Goal: Task Accomplishment & Management: Manage account settings

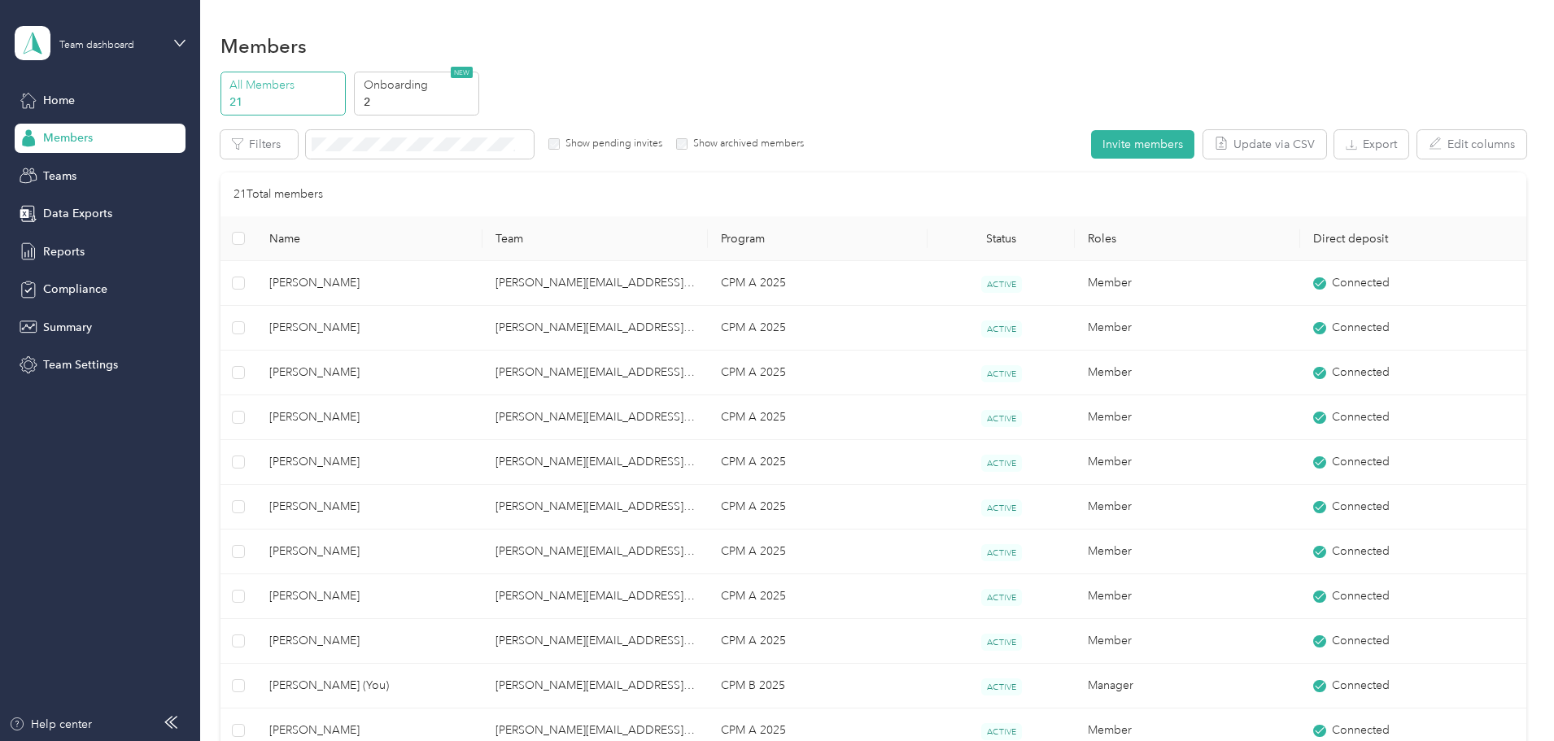
click at [171, 36] on div "Team dashboard" at bounding box center [100, 43] width 171 height 57
click at [125, 171] on div "Personal dashboard" at bounding box center [80, 170] width 103 height 17
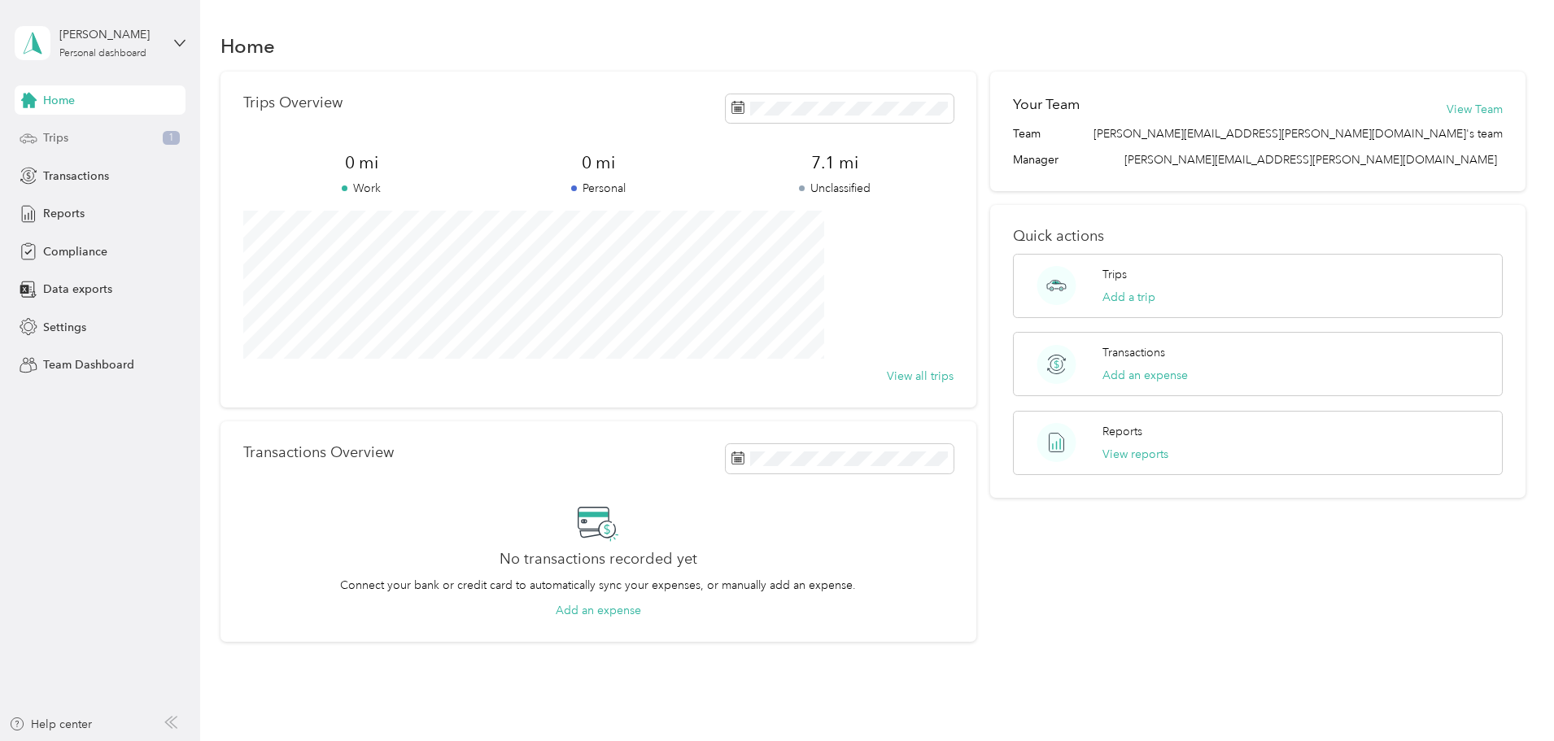
click at [122, 133] on div "Trips 1" at bounding box center [100, 138] width 171 height 29
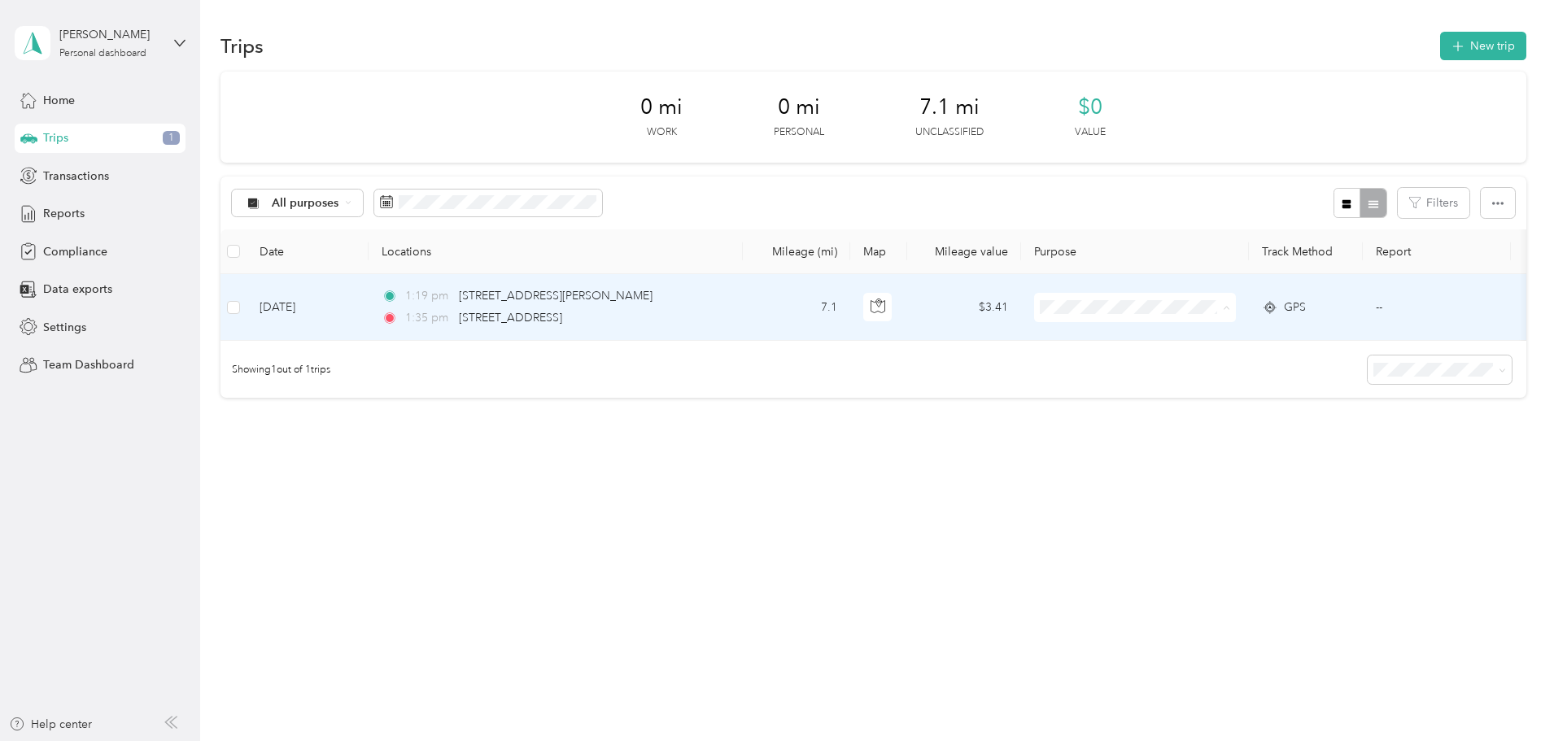
click at [1226, 360] on span "Personal" at bounding box center [1259, 366] width 151 height 17
click at [288, 402] on div "0 mi Work 7.1 mi Personal 0 mi Unclassified $0 Value All purposes Filters Date …" at bounding box center [874, 264] width 1306 height 384
click at [83, 250] on span "Compliance" at bounding box center [75, 251] width 64 height 17
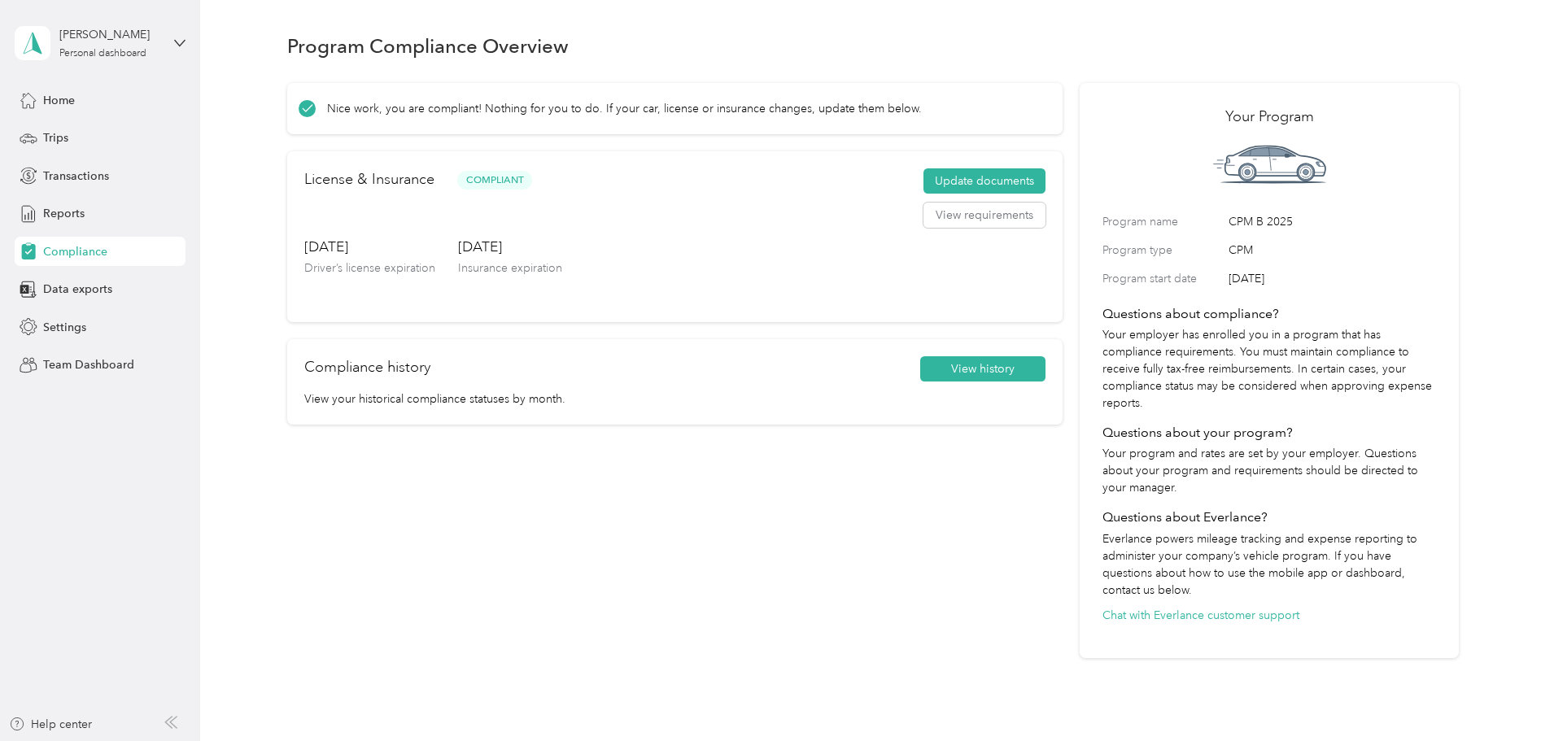
click at [365, 240] on div "Nice work, you are compliant! Nothing for you to do. If your car, license or in…" at bounding box center [873, 366] width 1172 height 588
click at [854, 50] on div "Program Compliance Overview" at bounding box center [873, 45] width 1172 height 34
click at [1413, 177] on div "Nice work, you are compliant! Nothing for you to do. If your car, license or in…" at bounding box center [873, 366] width 1172 height 588
click at [175, 37] on icon at bounding box center [179, 42] width 11 height 11
click at [130, 138] on div "Team dashboard" at bounding box center [278, 134] width 504 height 28
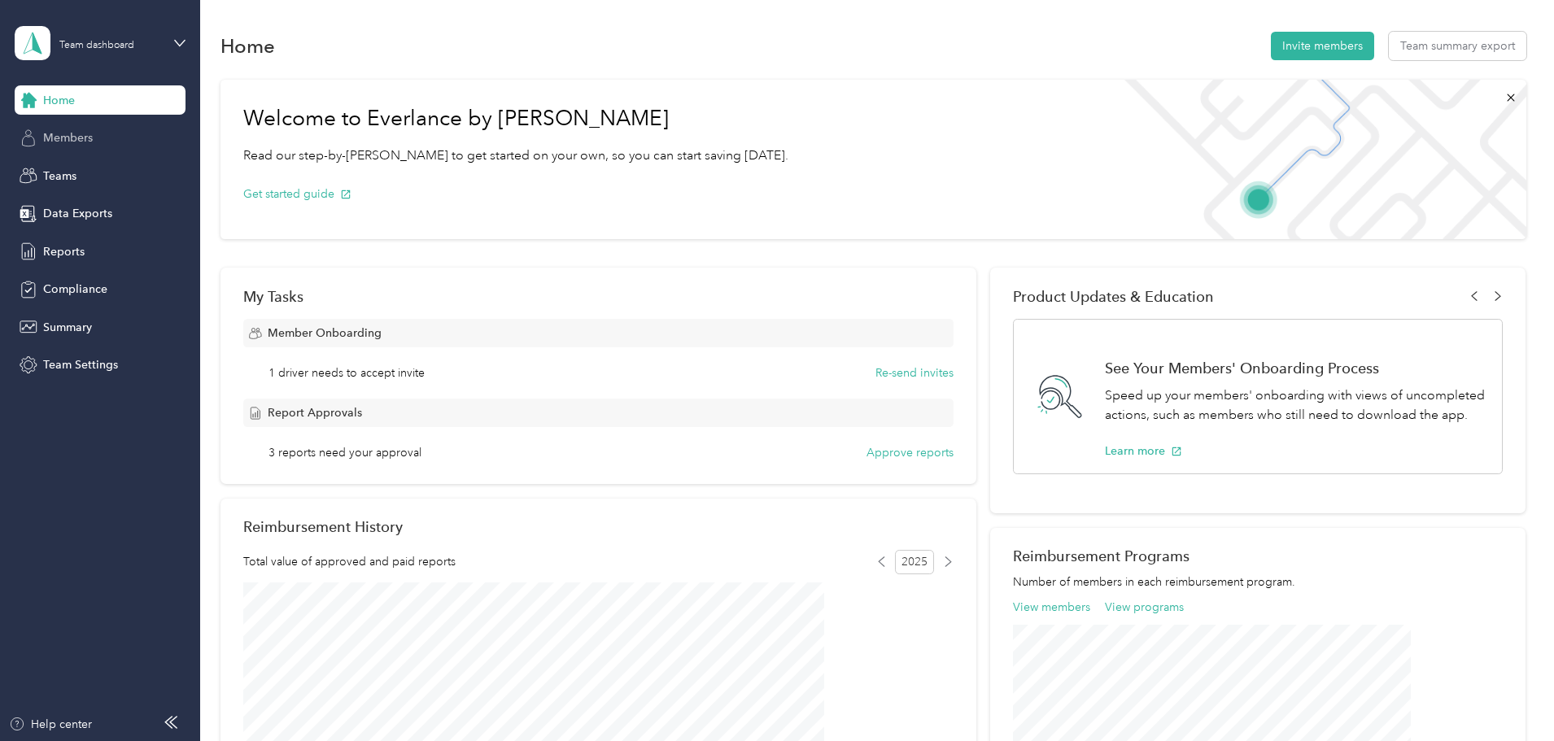
click at [103, 135] on div "Members" at bounding box center [100, 138] width 171 height 29
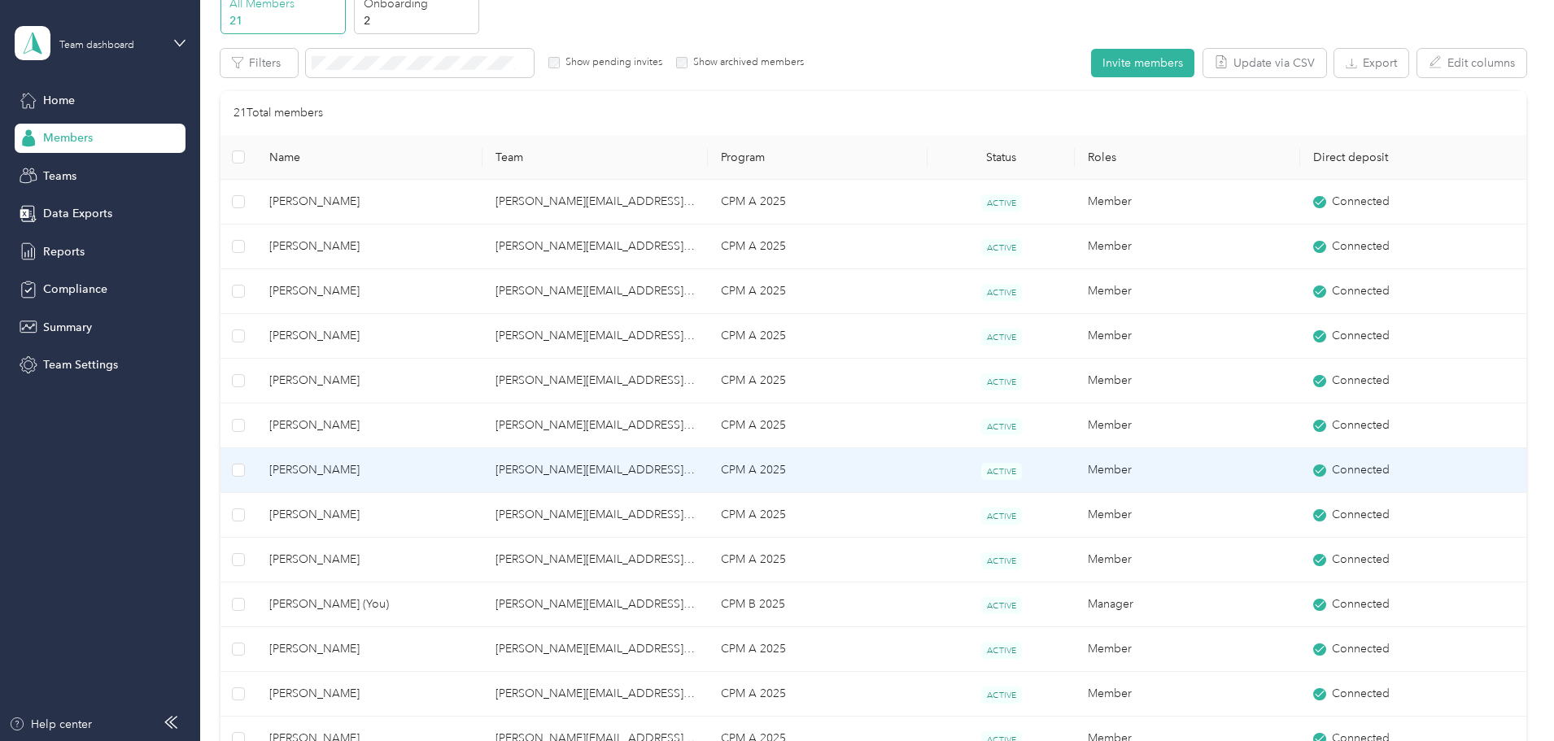
scroll to position [244, 0]
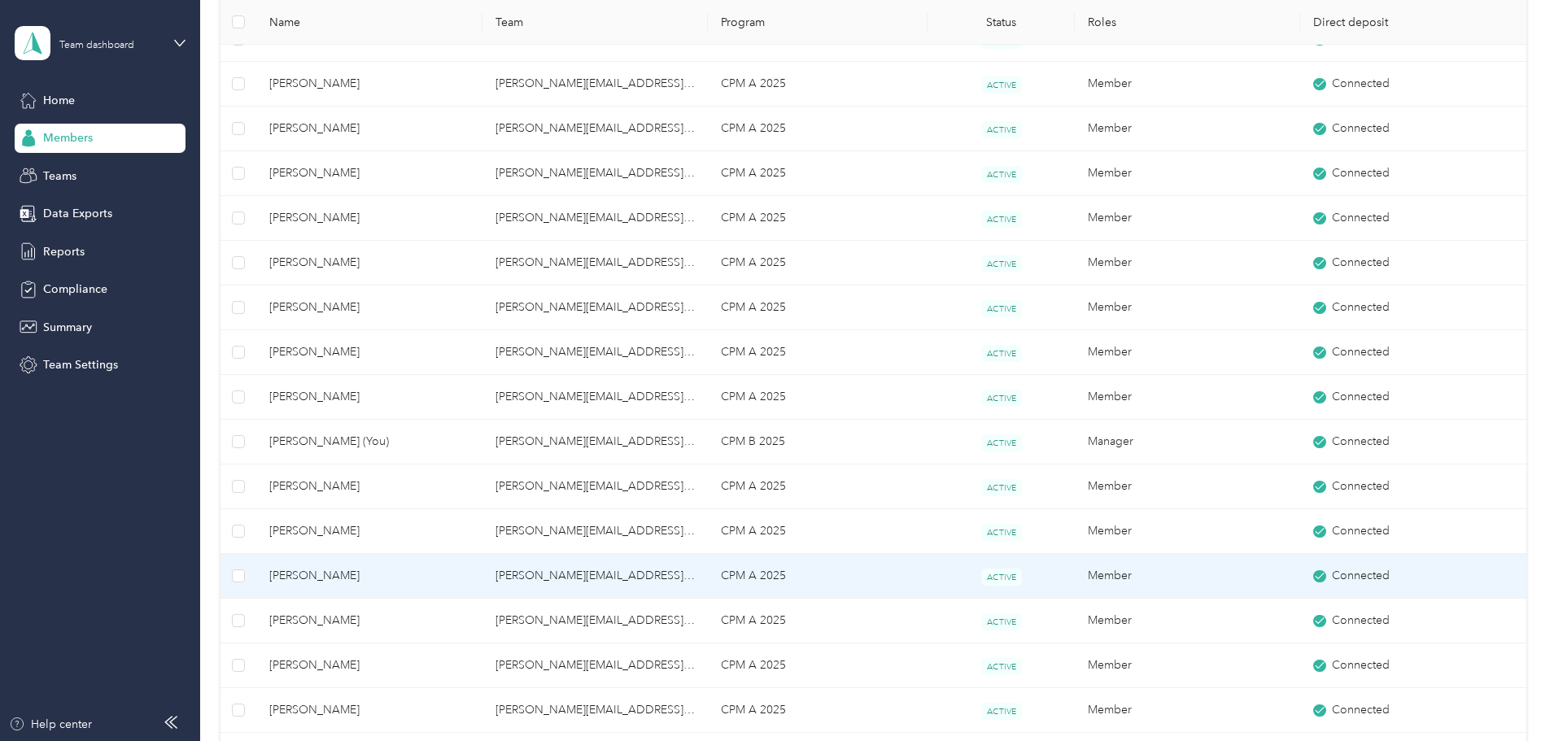
click at [410, 579] on span "[PERSON_NAME]" at bounding box center [368, 576] width 199 height 18
